Goal: Task Accomplishment & Management: Complete application form

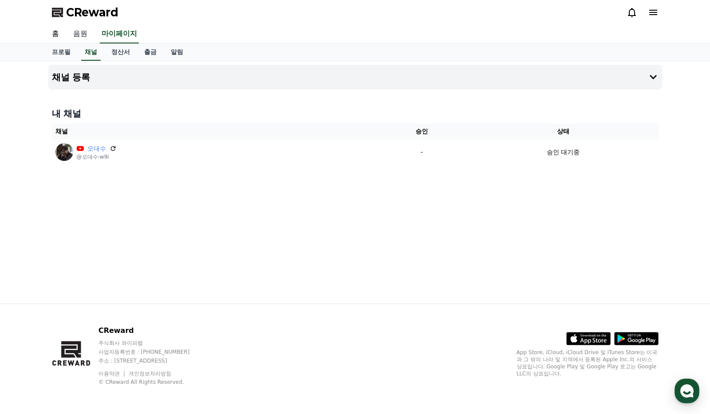
click at [83, 37] on link "음원" at bounding box center [80, 34] width 28 height 19
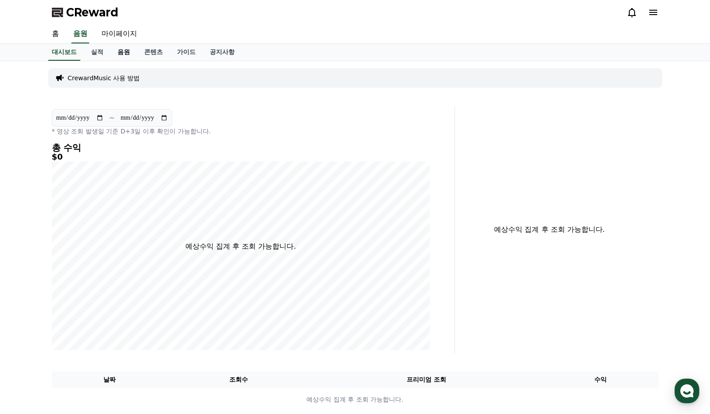
click at [127, 51] on link "음원" at bounding box center [123, 52] width 27 height 17
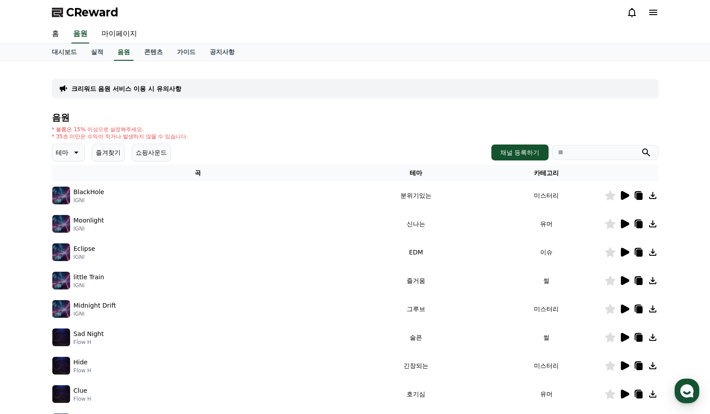
click at [652, 197] on icon at bounding box center [652, 195] width 7 height 7
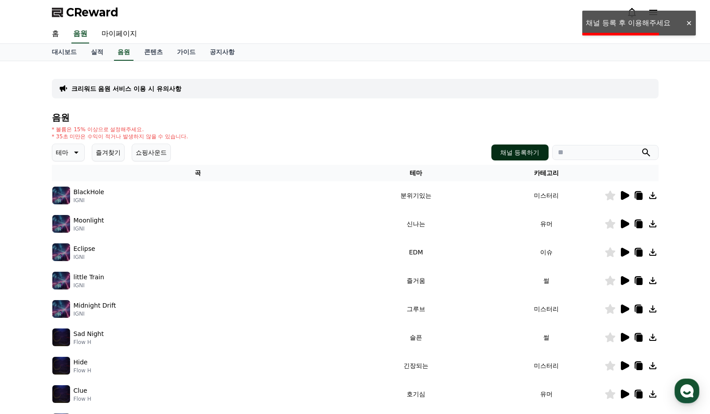
click at [531, 151] on button "채널 등록하기" at bounding box center [519, 153] width 57 height 16
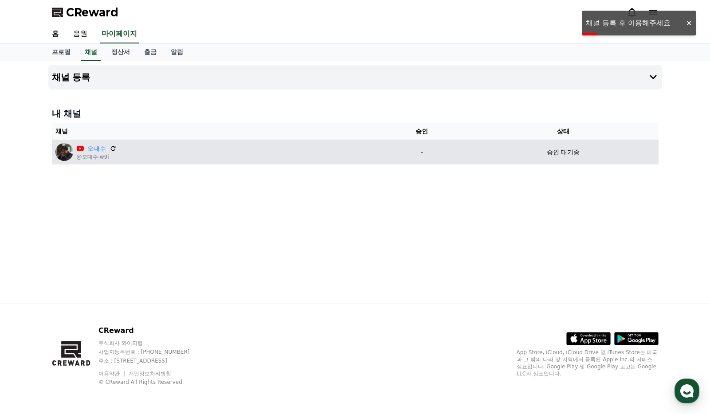
click at [284, 151] on div "오대수 @오대수-w9i" at bounding box center [213, 152] width 317 height 18
click at [553, 154] on p "승인 대기중" at bounding box center [563, 152] width 33 height 9
click at [575, 149] on p "승인 대기중" at bounding box center [563, 152] width 33 height 9
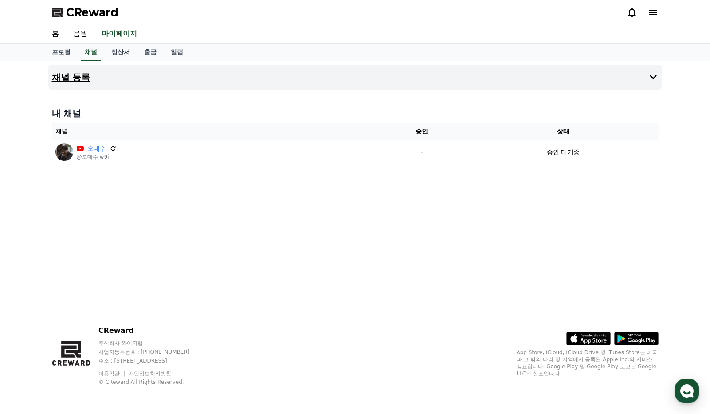
click at [442, 78] on button "채널 등록" at bounding box center [355, 77] width 614 height 25
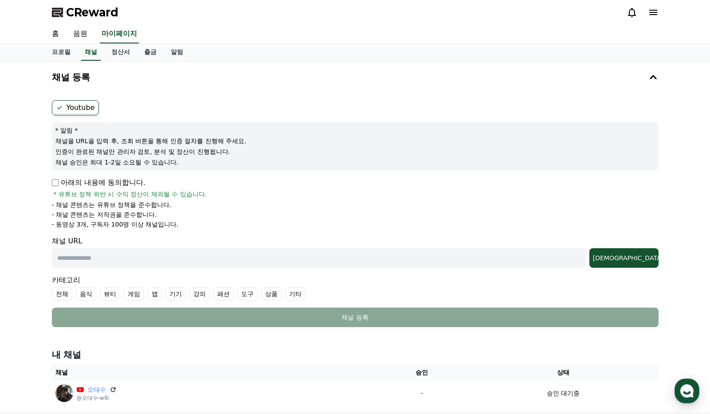
scroll to position [89, 0]
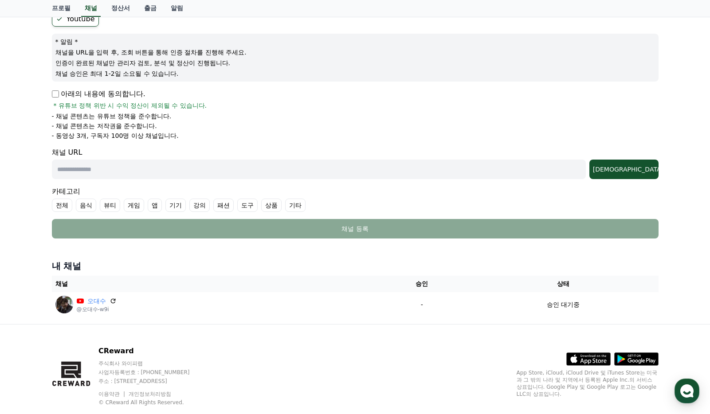
drag, startPoint x: 66, startPoint y: 137, endPoint x: 196, endPoint y: 137, distance: 130.0
click at [196, 137] on li "- 동영상 3개, 구독자 100명 이상 채널입니다." at bounding box center [355, 135] width 607 height 9
drag, startPoint x: 196, startPoint y: 137, endPoint x: 204, endPoint y: 145, distance: 11.3
click at [204, 145] on form "Youtube * 알림 * 채널을 URL을 입력 후, 조회 버튼을 통해 인증 절차를 진행해 주세요. 인증이 완료된 채널만 관리자 검토, 분석 …" at bounding box center [355, 125] width 607 height 227
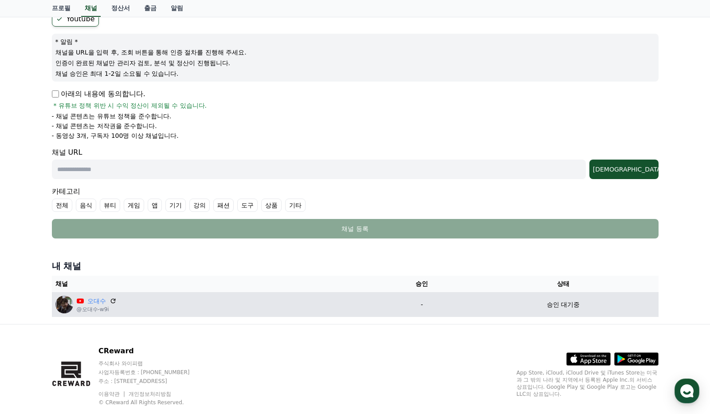
click at [119, 300] on div "오대수 @오대수-w9i" at bounding box center [213, 305] width 317 height 18
click at [114, 300] on icon at bounding box center [113, 301] width 8 height 8
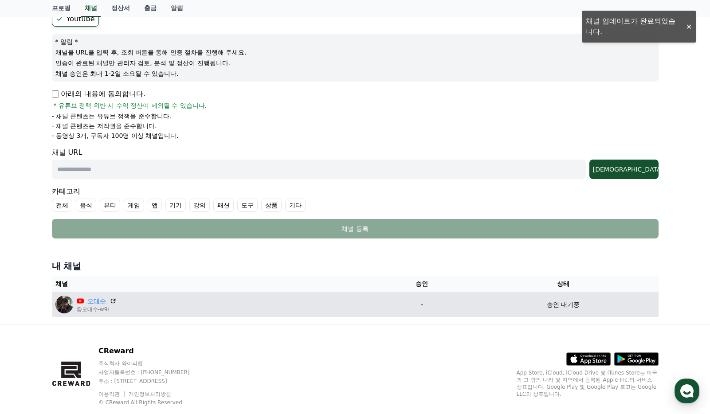
click at [96, 301] on link "오대수" at bounding box center [96, 301] width 19 height 9
